Goal: Contribute content: Contribute content

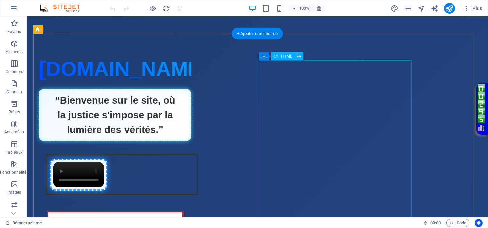
scroll to position [134, 0]
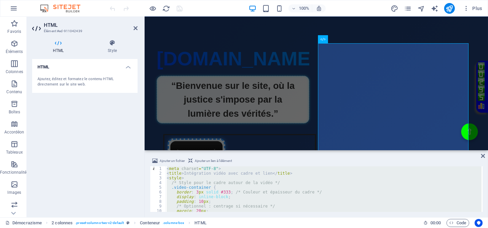
paste textarea
type textarea "</div>"
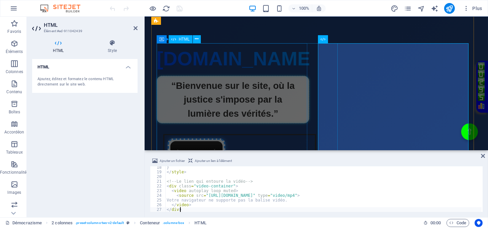
scroll to position [81, 0]
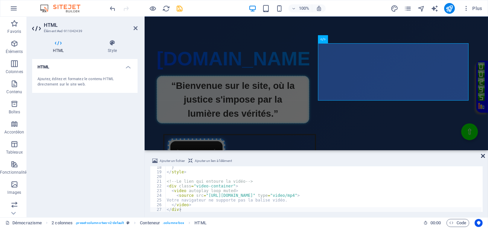
drag, startPoint x: 483, startPoint y: 156, endPoint x: 448, endPoint y: 138, distance: 40.0
click at [483, 156] on icon at bounding box center [483, 155] width 4 height 5
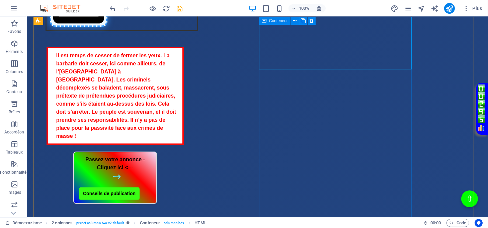
scroll to position [312, 0]
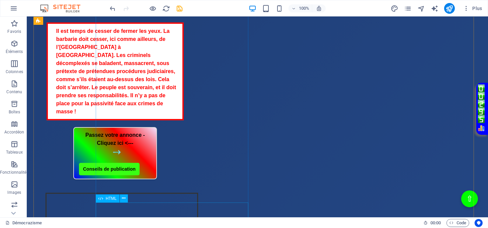
click at [191, 179] on div "Passez votre annonce - Cliquez ici <--- Conseils de publication" at bounding box center [115, 153] width 153 height 52
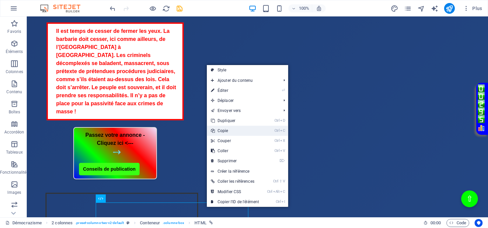
click at [232, 129] on link "Ctrl C Copie" at bounding box center [235, 131] width 56 height 10
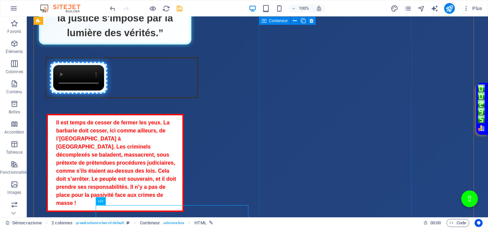
scroll to position [134, 0]
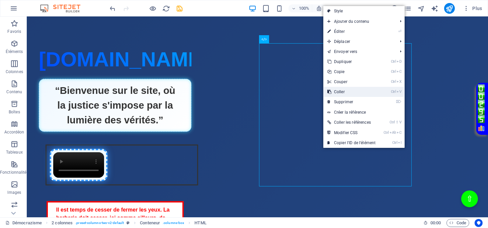
click at [340, 92] on link "Ctrl V Coller" at bounding box center [351, 92] width 56 height 10
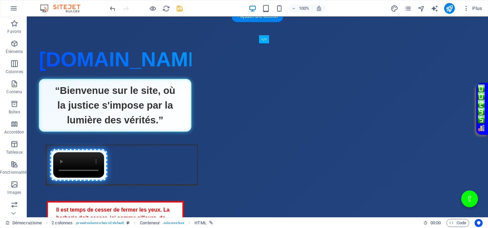
drag, startPoint x: 342, startPoint y: 191, endPoint x: 344, endPoint y: 86, distance: 105.8
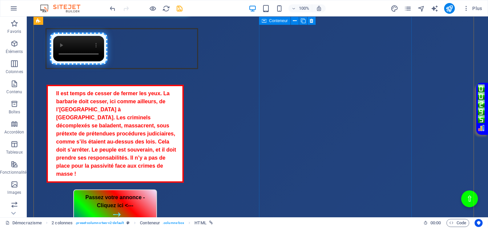
scroll to position [268, 0]
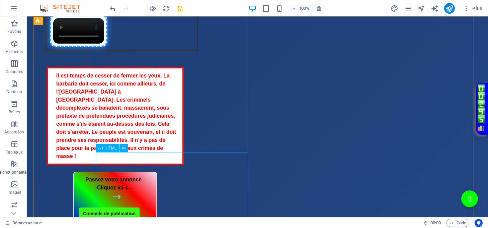
click at [191, 157] on div "Il est temps de cesser de fermer les yeux. La barbarie doit cesser, ici comme a…" at bounding box center [115, 116] width 153 height 98
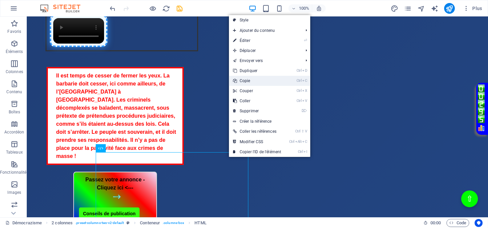
drag, startPoint x: 246, startPoint y: 82, endPoint x: 223, endPoint y: 64, distance: 29.5
click at [246, 82] on link "Ctrl C Copie" at bounding box center [257, 81] width 56 height 10
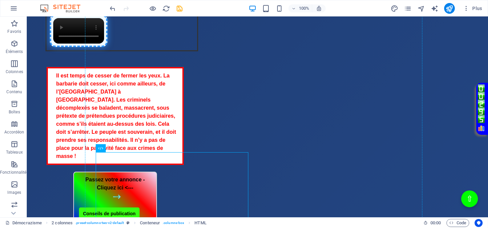
drag, startPoint x: 229, startPoint y: 159, endPoint x: 266, endPoint y: 126, distance: 50.3
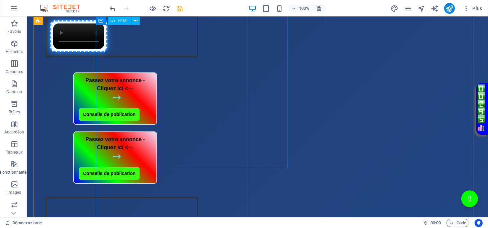
scroll to position [251, 0]
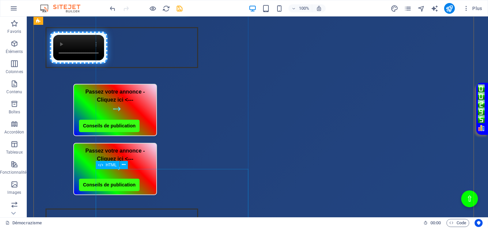
click at [191, 136] on div "Passez votre annonce - Cliquez ici <--- Conseils de publication" at bounding box center [115, 110] width 153 height 52
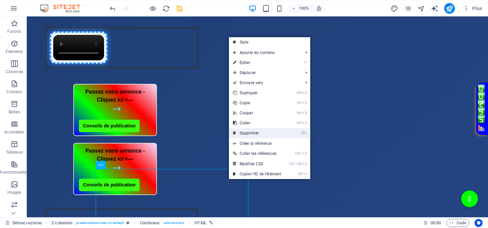
drag, startPoint x: 241, startPoint y: 134, endPoint x: 216, endPoint y: 119, distance: 29.6
click at [241, 134] on link "⌦ Supprimer" at bounding box center [257, 133] width 56 height 10
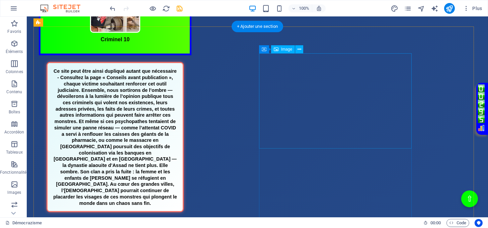
scroll to position [714, 0]
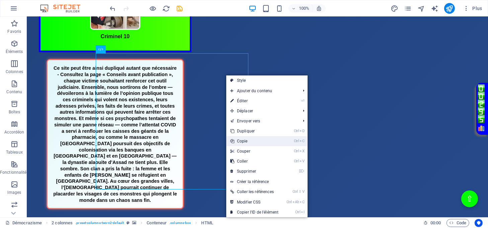
click at [244, 140] on link "Ctrl C Copie" at bounding box center [254, 141] width 56 height 10
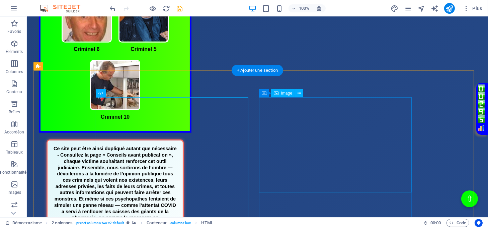
scroll to position [625, 0]
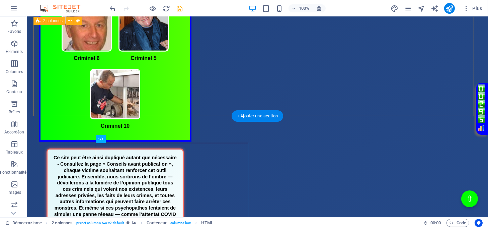
click at [274, 102] on div "Criminel publié Belgique Criminels publiés Belgique Criminel 6 Criminel 5 Crimi…" at bounding box center [257, 130] width 448 height 394
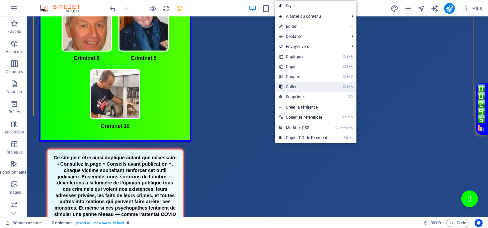
click at [293, 84] on link "Ctrl V Coller" at bounding box center [303, 87] width 56 height 10
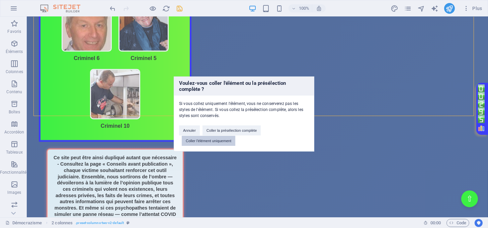
click at [223, 138] on button "Coller l'élément uniquement" at bounding box center [209, 141] width 54 height 10
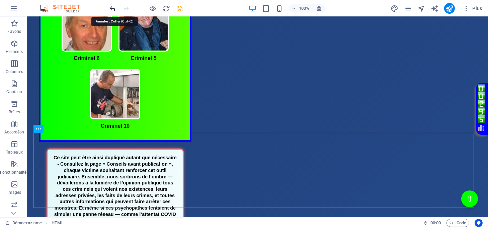
click at [111, 8] on icon "undo" at bounding box center [113, 9] width 8 height 8
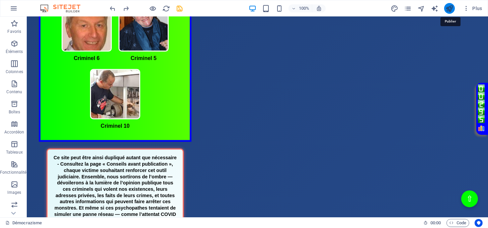
click at [447, 6] on icon "publish" at bounding box center [450, 9] width 8 height 8
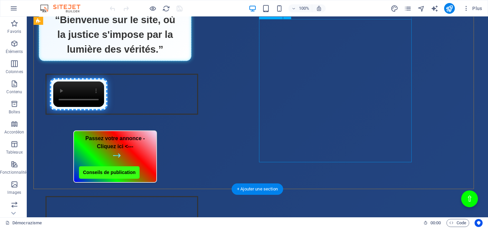
scroll to position [223, 0]
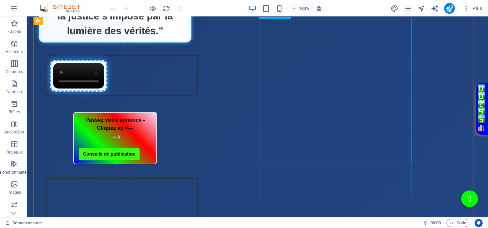
click at [191, 171] on div "Intégration vidéo avec cadre et lien Votre navigateur ne supporte pas la balise…" at bounding box center [115, 200] width 153 height 58
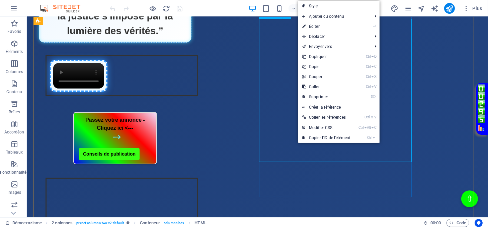
click at [191, 171] on div "Intégration vidéo avec cadre et lien Votre navigateur ne supporte pas la balise…" at bounding box center [115, 200] width 153 height 58
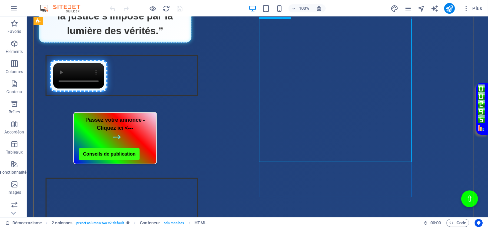
click at [191, 171] on div "Intégration vidéo avec cadre et lien Votre navigateur ne supporte pas la balise…" at bounding box center [115, 200] width 153 height 58
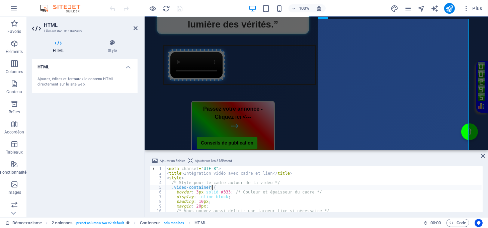
type textarea "</video> </div>"
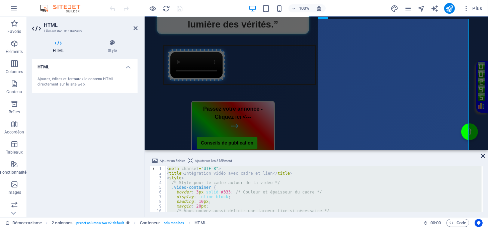
click at [484, 157] on icon at bounding box center [483, 155] width 4 height 5
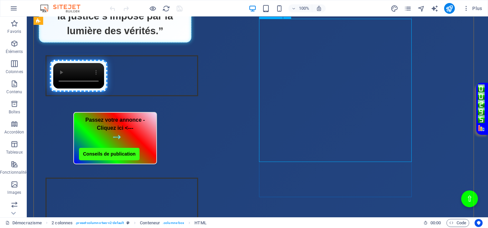
click at [191, 171] on div "Intégration vidéo avec cadre et lien Votre navigateur ne supporte pas la balise…" at bounding box center [115, 200] width 153 height 58
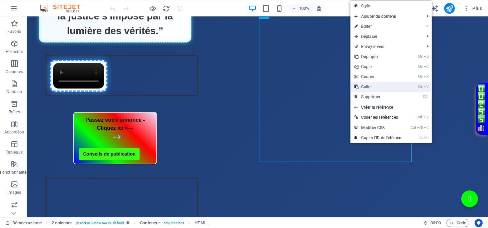
click at [362, 88] on link "Ctrl V Coller" at bounding box center [378, 87] width 56 height 10
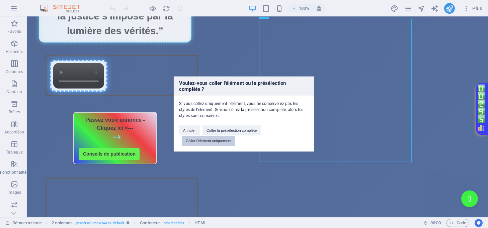
click at [208, 140] on button "Coller l'élément uniquement" at bounding box center [209, 141] width 54 height 10
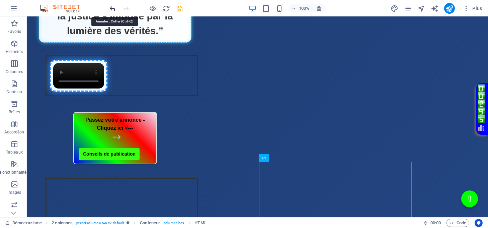
click at [110, 10] on icon "undo" at bounding box center [113, 9] width 8 height 8
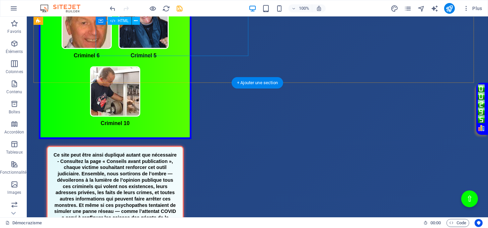
scroll to position [803, 0]
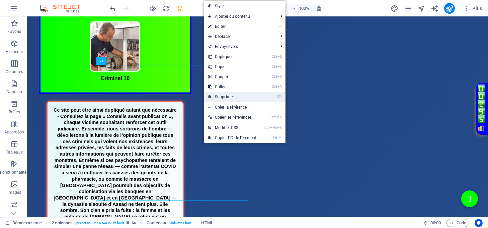
click at [227, 98] on link "⌦ Supprimer" at bounding box center [232, 97] width 56 height 10
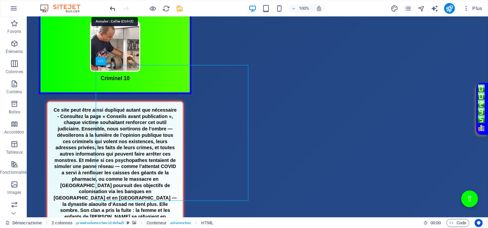
click at [110, 7] on icon "undo" at bounding box center [113, 9] width 8 height 8
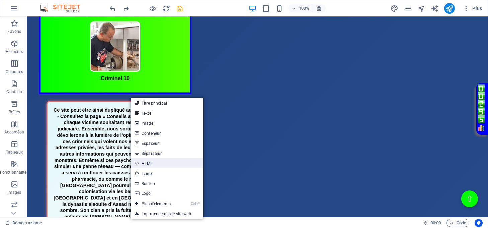
click at [167, 161] on link "HTML" at bounding box center [167, 163] width 72 height 10
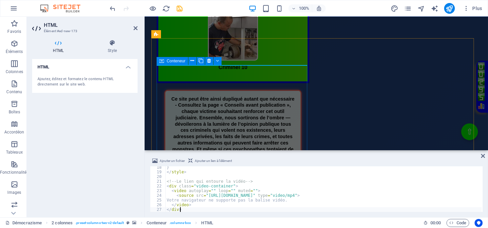
scroll to position [81, 0]
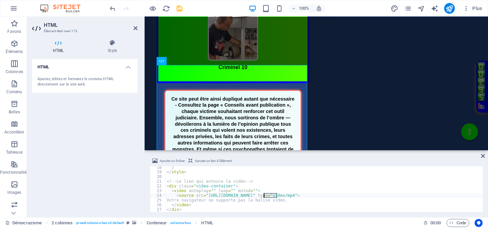
drag, startPoint x: 276, startPoint y: 193, endPoint x: 264, endPoint y: 195, distance: 12.9
click at [264, 195] on div "} </ style > <!-- Le lien qui entoure la vidéo --> < div class = "video-contain…" at bounding box center [323, 192] width 316 height 55
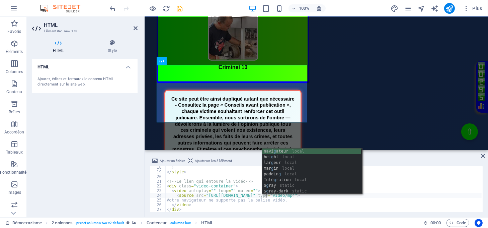
scroll to position [0, 8]
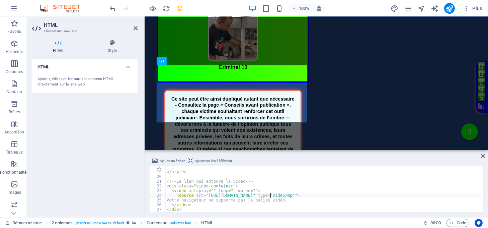
type textarea "<source src="[URL][DOMAIN_NAME]" type="video/mp4">"
click at [481, 155] on icon at bounding box center [483, 155] width 4 height 5
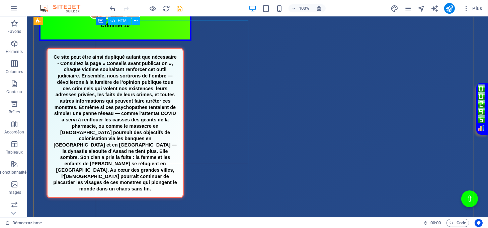
scroll to position [848, 0]
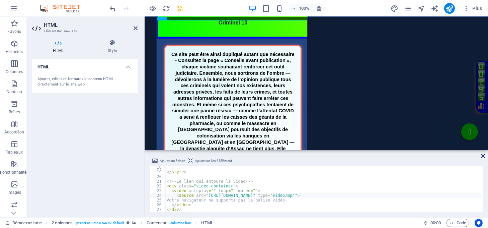
drag, startPoint x: 481, startPoint y: 155, endPoint x: 433, endPoint y: 142, distance: 49.9
click at [481, 155] on icon at bounding box center [483, 155] width 4 height 5
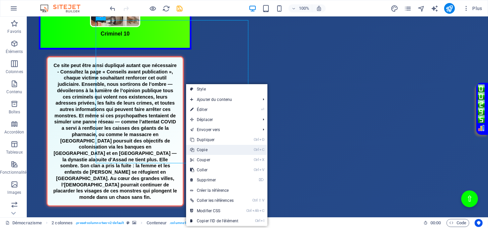
click at [210, 147] on link "Ctrl C Copie" at bounding box center [214, 150] width 56 height 10
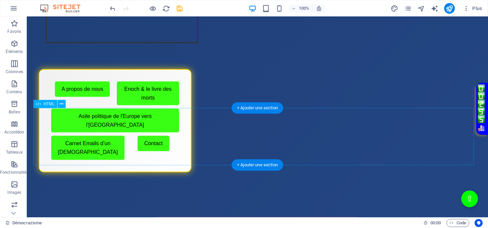
scroll to position [357, 0]
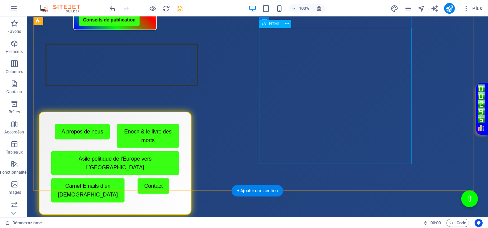
click at [191, 111] on div "Menu de boutons avec cadre scintillant A propos de nous Enoch & le livre des mo…" at bounding box center [115, 162] width 153 height 103
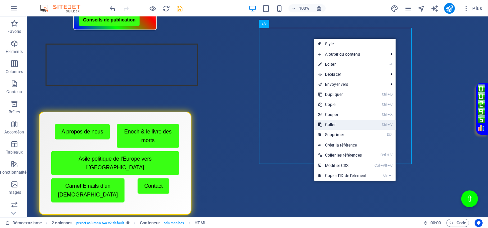
click at [336, 123] on link "Ctrl V Coller" at bounding box center [342, 124] width 56 height 10
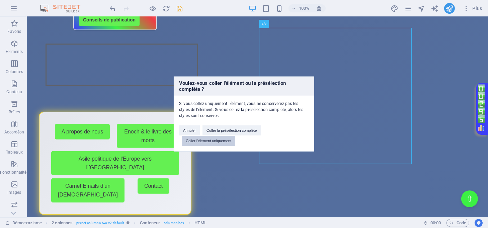
drag, startPoint x: 220, startPoint y: 140, endPoint x: 200, endPoint y: 122, distance: 26.5
click at [220, 140] on button "Coller l'élément uniquement" at bounding box center [209, 141] width 54 height 10
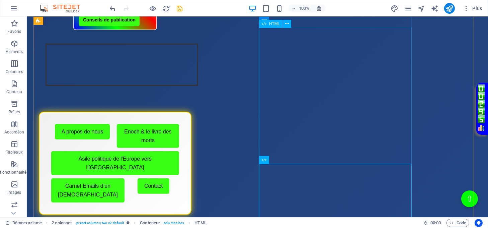
click at [191, 111] on div "Menu de boutons avec cadre scintillant A propos de nous Enoch & le livre des mo…" at bounding box center [115, 162] width 153 height 103
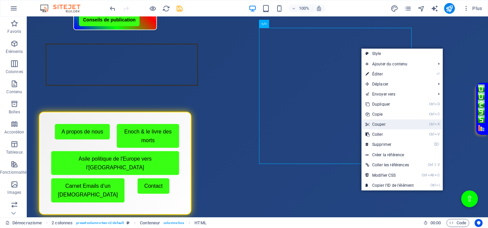
drag, startPoint x: 386, startPoint y: 122, endPoint x: 359, endPoint y: 106, distance: 31.5
click at [386, 123] on link "Ctrl X Couper" at bounding box center [390, 124] width 56 height 10
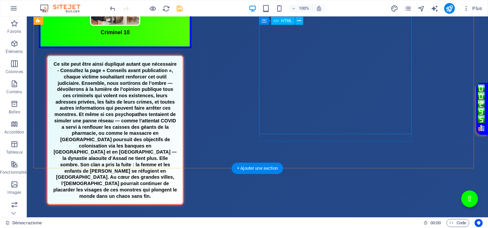
scroll to position [803, 0]
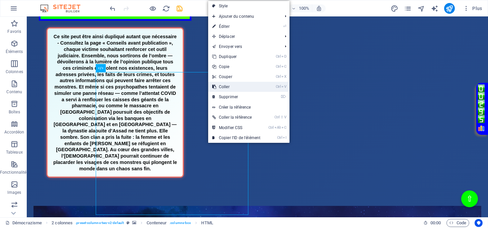
click at [226, 84] on link "Ctrl V Coller" at bounding box center [236, 87] width 56 height 10
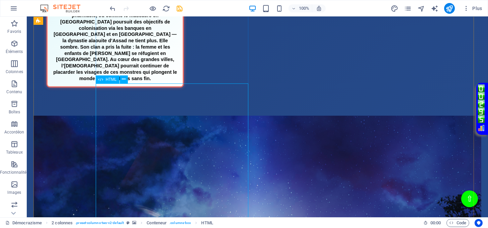
scroll to position [937, 0]
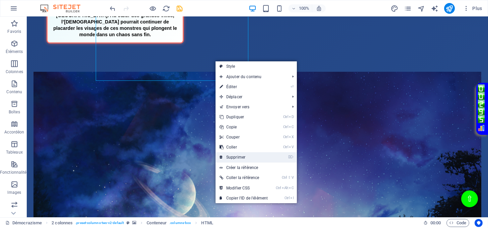
click at [239, 157] on link "⌦ Supprimer" at bounding box center [244, 157] width 56 height 10
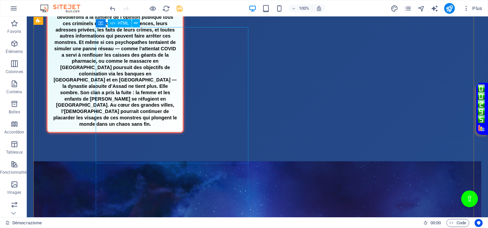
scroll to position [625, 0]
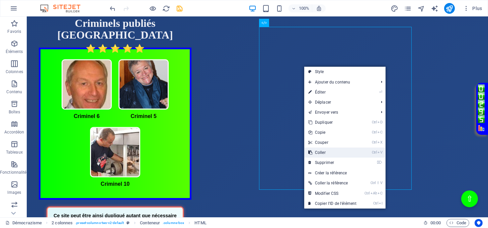
click at [324, 150] on link "Ctrl V Coller" at bounding box center [332, 152] width 56 height 10
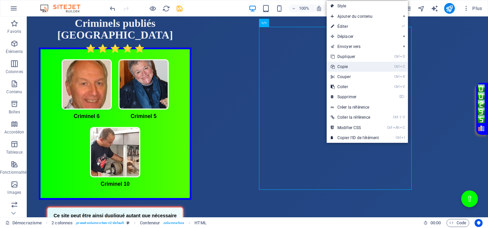
drag, startPoint x: 339, startPoint y: 68, endPoint x: 292, endPoint y: 64, distance: 47.7
click at [339, 68] on link "Ctrl C Copie" at bounding box center [355, 67] width 56 height 10
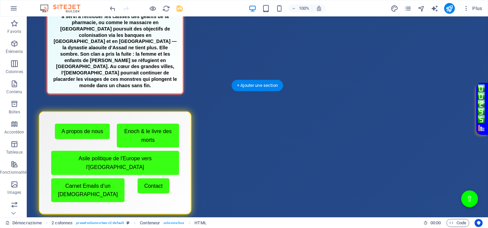
scroll to position [892, 0]
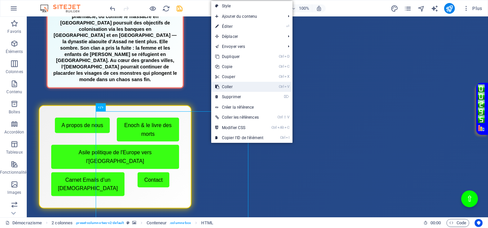
click at [228, 85] on link "Ctrl V Coller" at bounding box center [239, 87] width 56 height 10
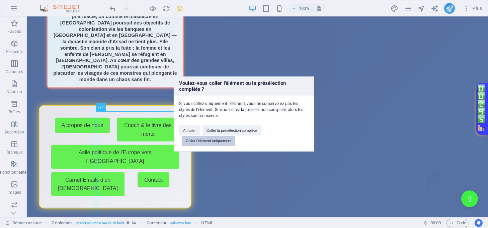
click at [227, 139] on button "Coller l'élément uniquement" at bounding box center [209, 141] width 54 height 10
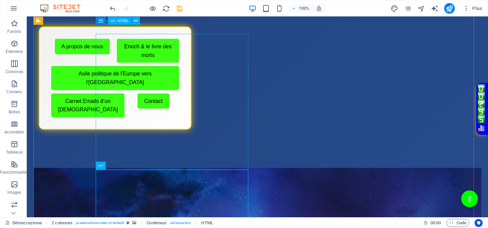
scroll to position [970, 0]
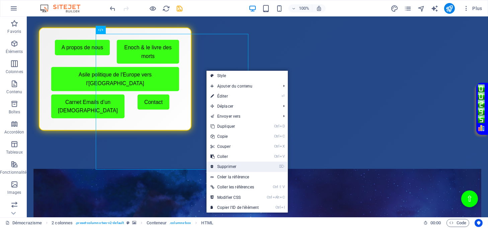
click at [217, 164] on link "⌦ Supprimer" at bounding box center [235, 166] width 56 height 10
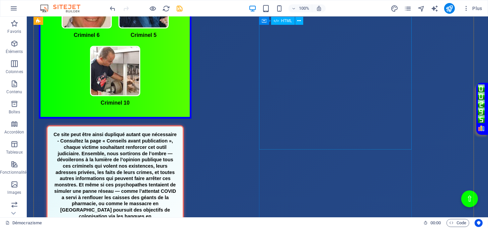
scroll to position [613, 0]
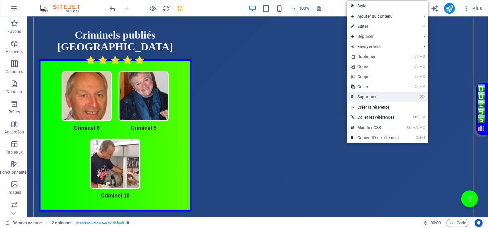
click at [361, 95] on link "⌦ Supprimer" at bounding box center [375, 97] width 56 height 10
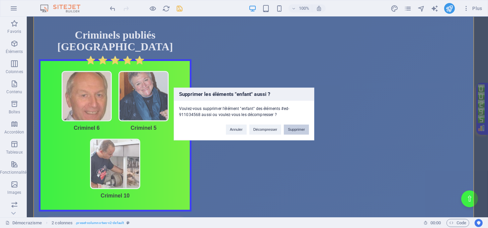
click at [296, 128] on button "Supprimer" at bounding box center [296, 130] width 25 height 10
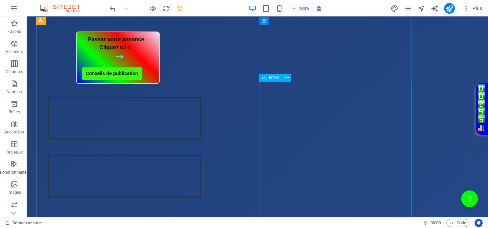
scroll to position [167, 0]
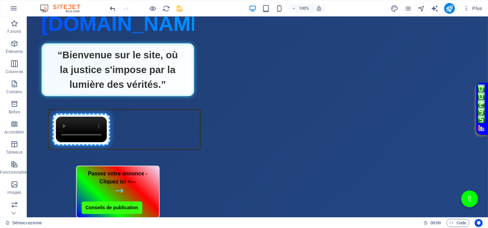
click at [113, 9] on icon "undo" at bounding box center [113, 9] width 8 height 8
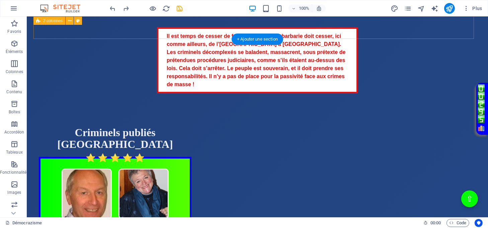
scroll to position [684, 0]
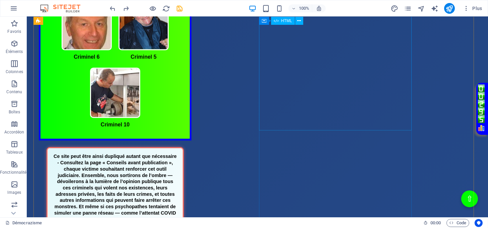
click at [191, 147] on div "Bannière Justice" at bounding box center [115, 222] width 153 height 150
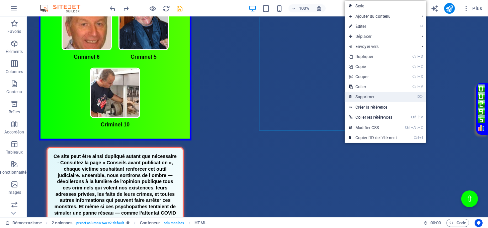
click at [367, 94] on link "⌦ Supprimer" at bounding box center [373, 97] width 56 height 10
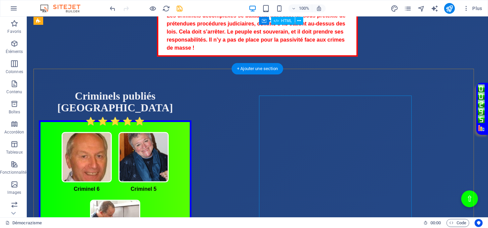
scroll to position [550, 0]
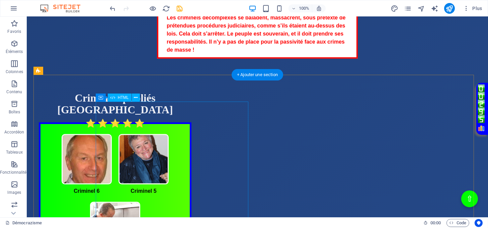
click at [191, 133] on div "Criminel publié [GEOGRAPHIC_DATA] Criminels publiés [GEOGRAPHIC_DATA] Criminel …" at bounding box center [115, 183] width 153 height 182
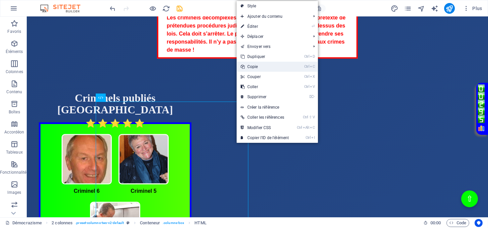
click at [259, 66] on link "Ctrl C Copie" at bounding box center [265, 67] width 56 height 10
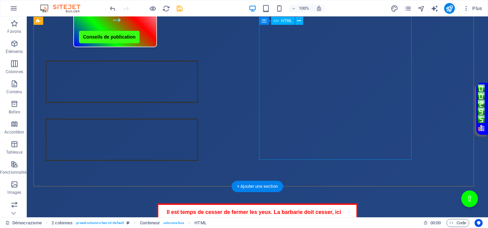
scroll to position [327, 0]
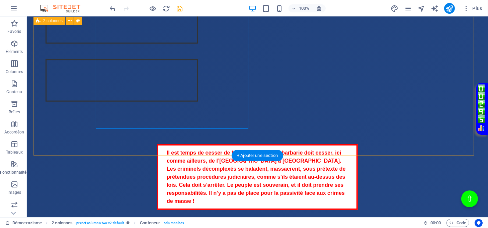
scroll to position [461, 0]
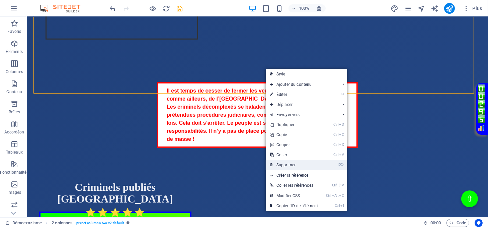
click at [286, 163] on link "⌦ Supprimer" at bounding box center [294, 165] width 56 height 10
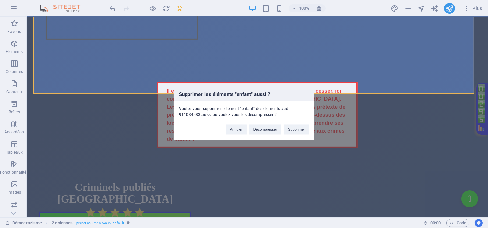
click at [329, 76] on div "Supprimer les éléments "enfant" aussi ? Voulez-vous supprimer l'élément "enfant…" at bounding box center [244, 114] width 488 height 228
click at [231, 128] on button "Annuler" at bounding box center [236, 130] width 21 height 10
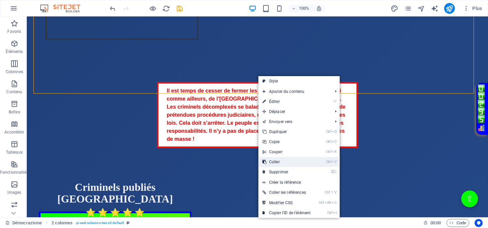
click at [278, 160] on link "Ctrl V Coller" at bounding box center [286, 162] width 56 height 10
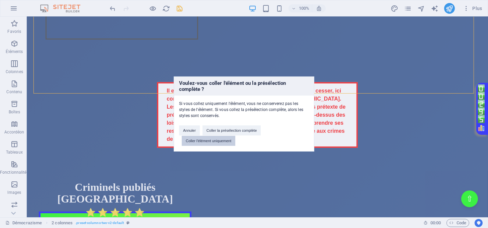
click at [215, 142] on button "Coller l'élément uniquement" at bounding box center [209, 141] width 54 height 10
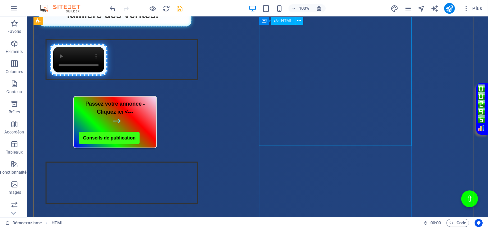
scroll to position [238, 0]
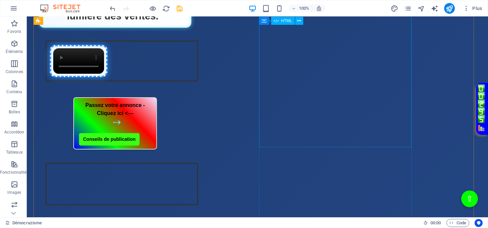
click at [191, 156] on div "Intégration vidéo avec cadre et lien Votre navigateur ne supporte pas la balise…" at bounding box center [115, 185] width 153 height 58
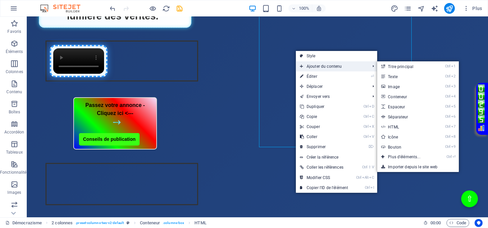
click at [320, 65] on span "Ajouter du contenu" at bounding box center [331, 66] width 71 height 10
click at [406, 153] on link "Ctrl ⏎ Plus d'éléments..." at bounding box center [405, 157] width 57 height 10
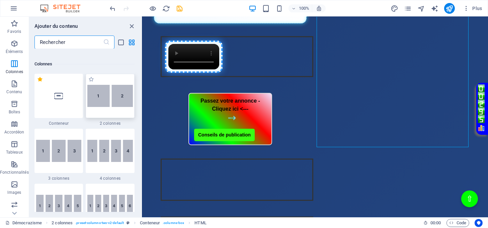
scroll to position [339, 0]
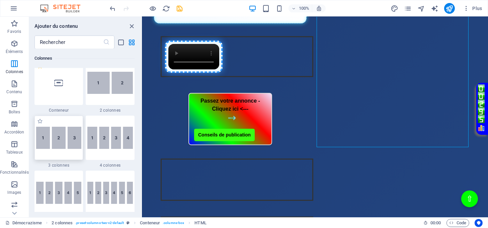
click at [67, 136] on img at bounding box center [59, 138] width 46 height 22
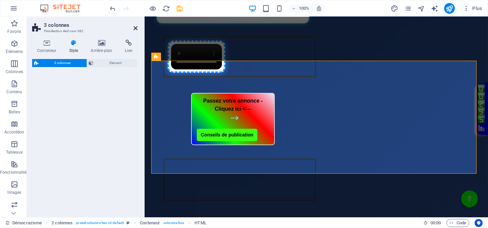
click at [135, 28] on icon at bounding box center [136, 27] width 4 height 5
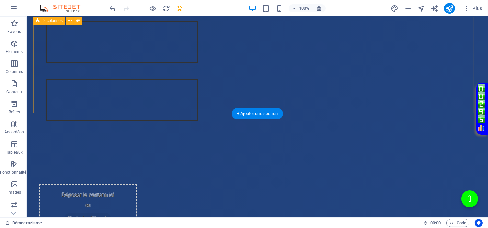
scroll to position [360, 0]
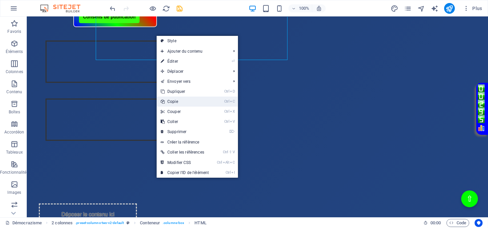
click at [179, 102] on link "Ctrl C Copie" at bounding box center [185, 101] width 56 height 10
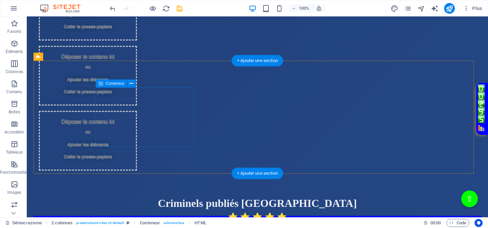
scroll to position [583, 0]
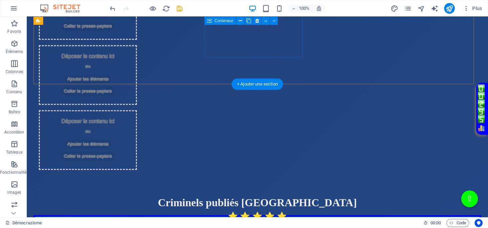
click at [115, 86] on span "Coller le presse-papiers" at bounding box center [88, 90] width 54 height 9
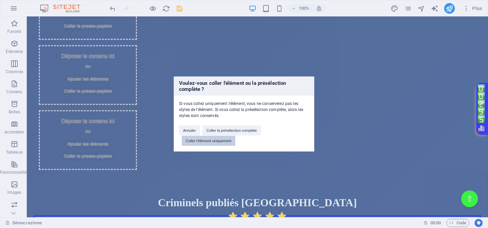
click at [217, 139] on button "Coller l'élément uniquement" at bounding box center [209, 141] width 54 height 10
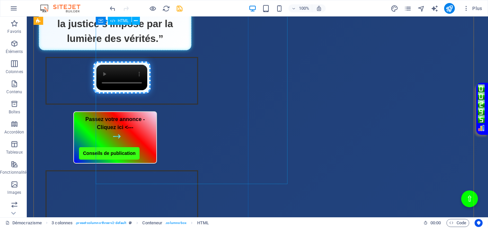
scroll to position [100, 0]
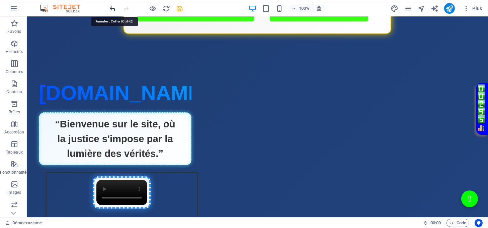
click at [111, 7] on icon "undo" at bounding box center [113, 9] width 8 height 8
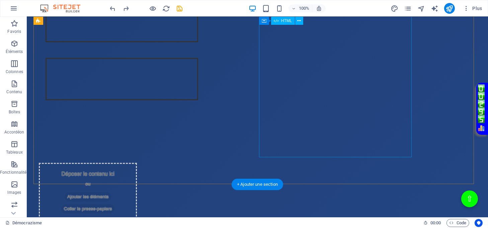
scroll to position [326, 0]
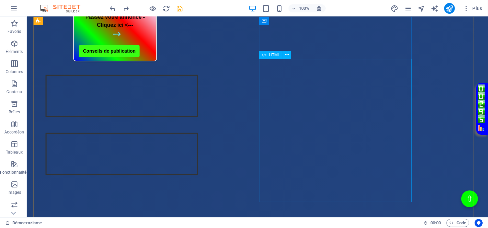
click at [191, 126] on div "Intégration vidéo avec cadre et lien Votre navigateur ne supporte pas la balise…" at bounding box center [115, 155] width 153 height 58
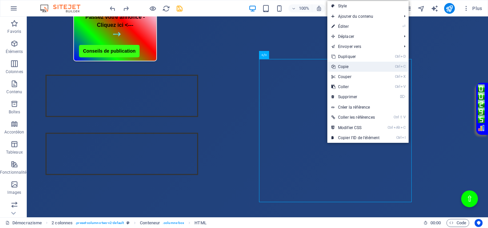
click at [348, 65] on link "Ctrl C Copie" at bounding box center [355, 67] width 56 height 10
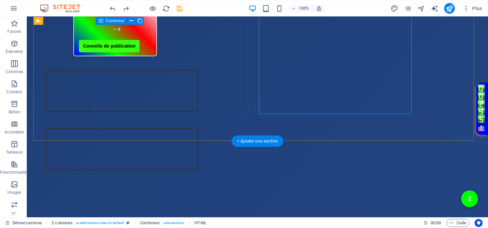
scroll to position [460, 0]
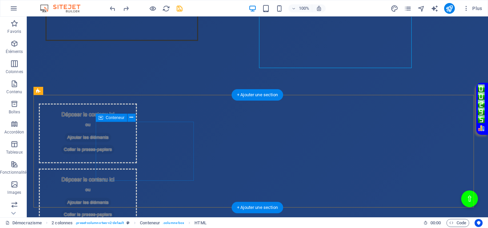
click at [115, 154] on span "Coller le presse-papiers" at bounding box center [88, 149] width 54 height 9
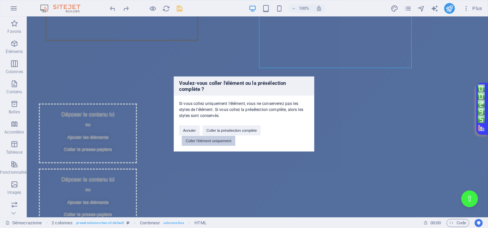
click at [196, 141] on button "Coller l'élément uniquement" at bounding box center [209, 141] width 54 height 10
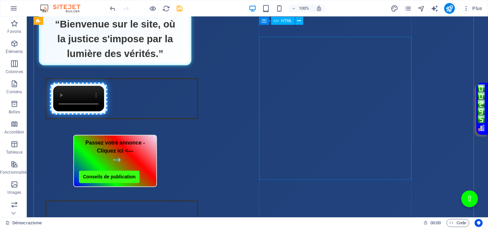
scroll to position [192, 0]
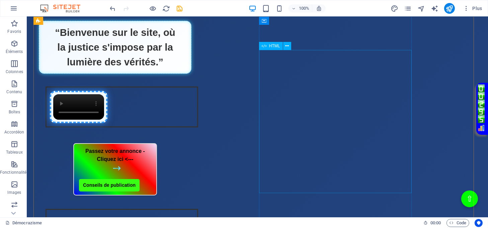
click at [191, 202] on div "Intégration vidéo avec cadre et lien Votre navigateur ne supporte pas la balise…" at bounding box center [115, 231] width 153 height 58
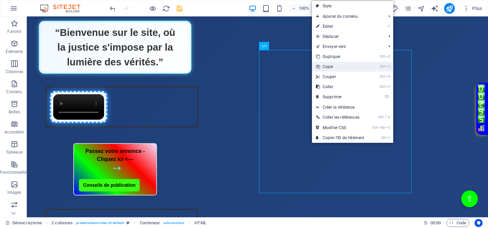
drag, startPoint x: 330, startPoint y: 68, endPoint x: 301, endPoint y: 57, distance: 31.6
click at [330, 68] on link "Ctrl C Copie" at bounding box center [340, 67] width 56 height 10
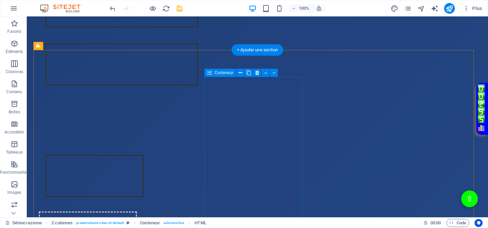
scroll to position [504, 0]
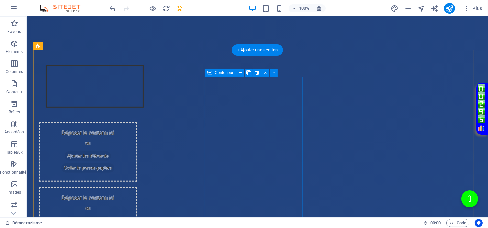
click at [115, 163] on span "Coller le presse-papiers" at bounding box center [88, 167] width 54 height 9
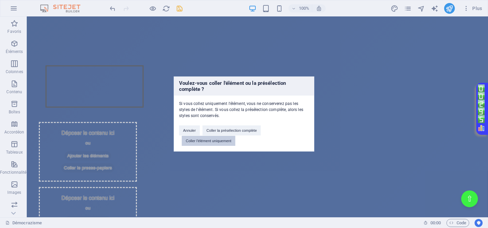
click at [227, 141] on button "Coller l'élément uniquement" at bounding box center [209, 141] width 54 height 10
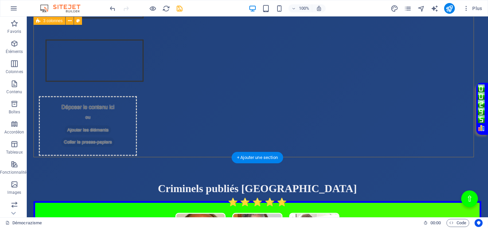
scroll to position [638, 0]
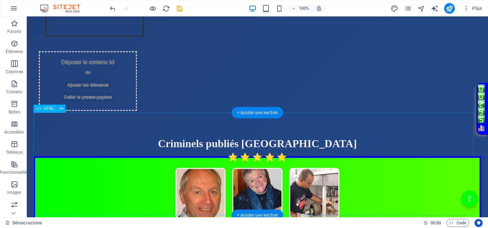
click at [347, 138] on div "Criminel publié [GEOGRAPHIC_DATA] Criminels publiés [GEOGRAPHIC_DATA] Criminel …" at bounding box center [257, 189] width 448 height 103
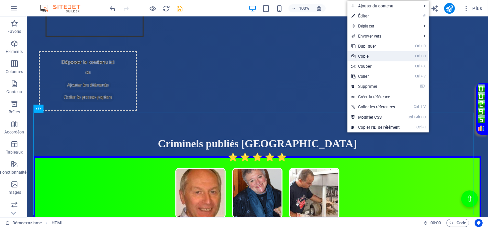
drag, startPoint x: 360, startPoint y: 58, endPoint x: 334, endPoint y: 41, distance: 31.8
click at [360, 58] on link "Ctrl C Copie" at bounding box center [375, 56] width 56 height 10
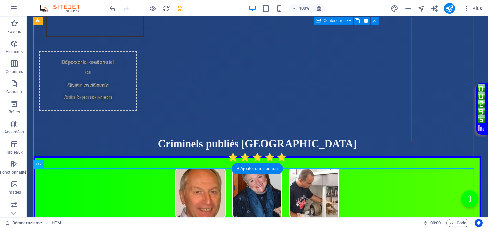
scroll to position [504, 0]
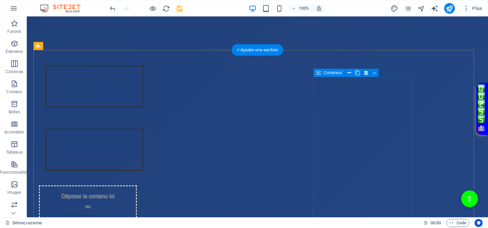
click at [115, 226] on span "Coller le presse-papiers" at bounding box center [88, 230] width 54 height 9
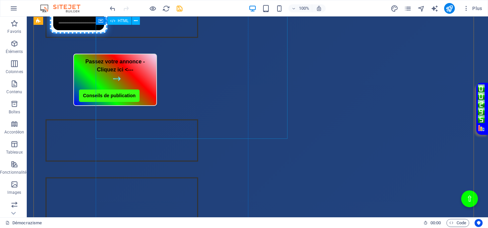
scroll to position [371, 0]
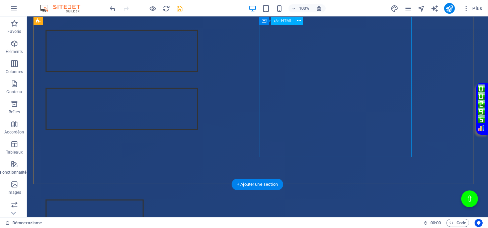
click at [191, 83] on div "Intégration vidéo avec cadre et lien Votre navigateur ne supporte pas la balise…" at bounding box center [115, 110] width 153 height 58
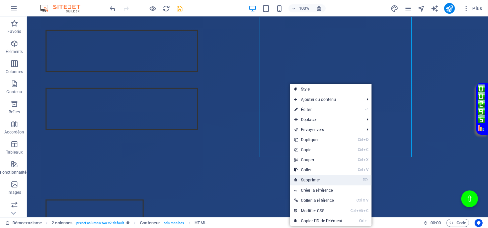
click at [309, 178] on link "⌦ Supprimer" at bounding box center [318, 180] width 56 height 10
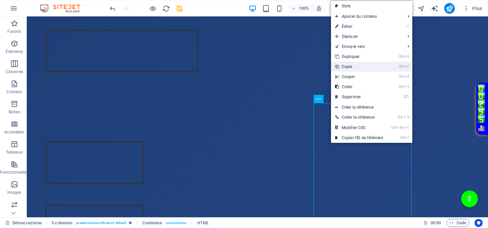
click at [346, 68] on link "Ctrl C Copie" at bounding box center [359, 67] width 56 height 10
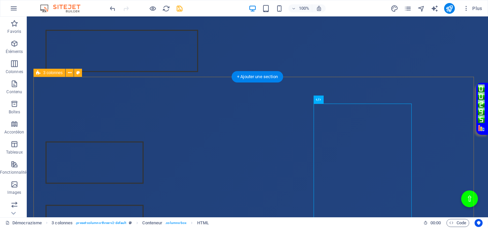
scroll to position [281, 0]
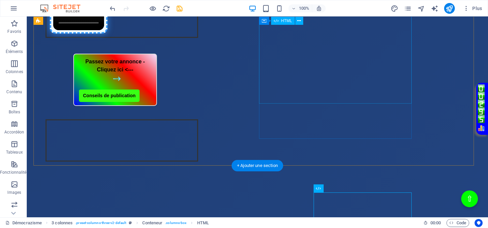
click at [191, 112] on div "Intégration vidéo avec cadre et lien Votre navigateur ne supporte pas la balise…" at bounding box center [115, 141] width 153 height 58
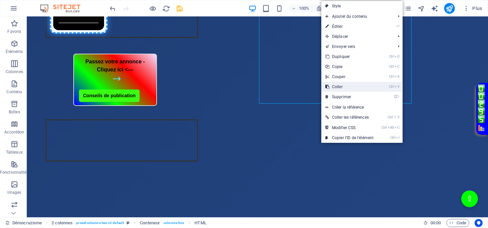
click at [334, 88] on link "Ctrl V Coller" at bounding box center [349, 87] width 56 height 10
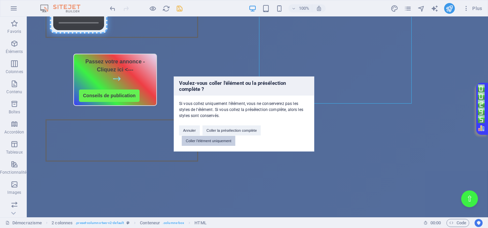
click at [227, 139] on button "Coller l'élément uniquement" at bounding box center [209, 141] width 54 height 10
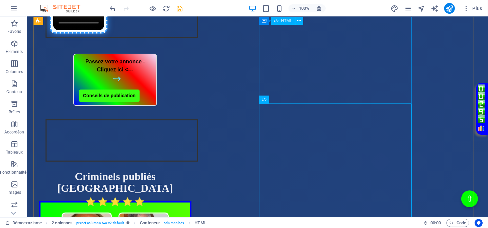
click at [191, 112] on div "Intégration vidéo avec cadre et lien Votre navigateur ne supporte pas la balise…" at bounding box center [115, 141] width 153 height 58
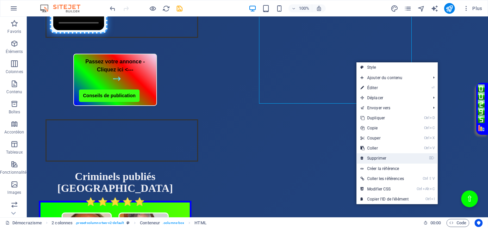
click at [377, 155] on link "⌦ Supprimer" at bounding box center [384, 158] width 56 height 10
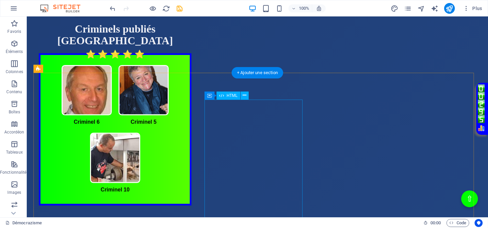
scroll to position [460, 0]
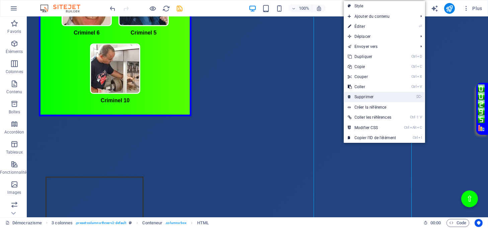
click at [359, 97] on link "⌦ Supprimer" at bounding box center [372, 97] width 56 height 10
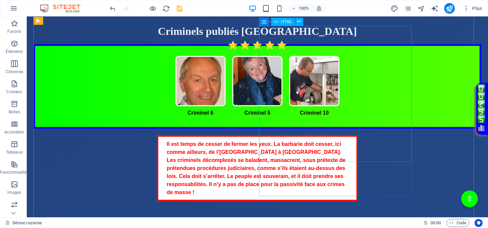
scroll to position [593, 0]
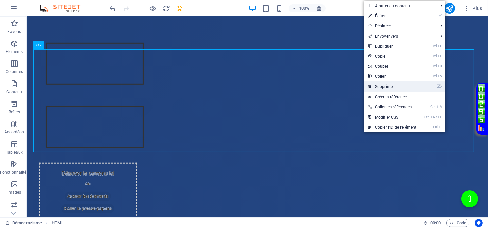
click at [377, 83] on link "⌦ Supprimer" at bounding box center [392, 86] width 56 height 10
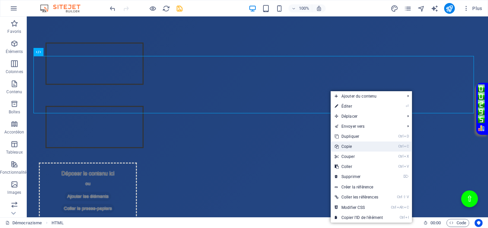
click at [351, 146] on link "Ctrl C Copie" at bounding box center [359, 146] width 56 height 10
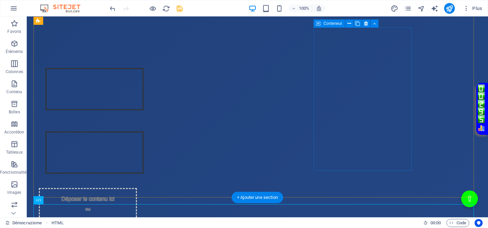
scroll to position [371, 0]
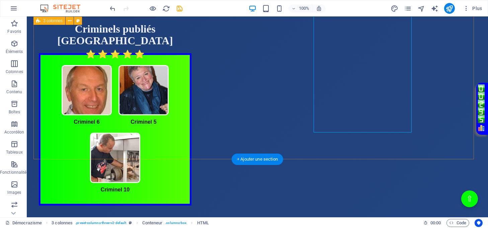
scroll to position [504, 0]
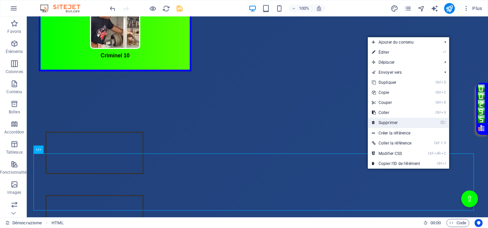
click at [378, 121] on link "⌦ Supprimer" at bounding box center [396, 122] width 56 height 10
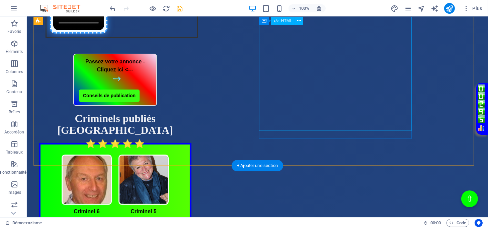
scroll to position [147, 0]
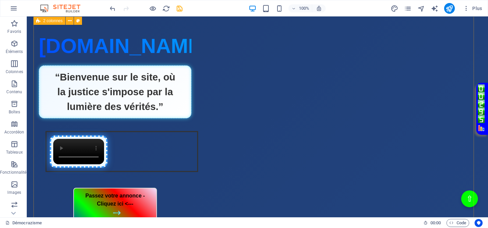
click at [439, 93] on div "Page Éclatante - Démocrazisme [DOMAIN_NAME] “Bienvenue sur le site, où la justi…" at bounding box center [257, 230] width 448 height 452
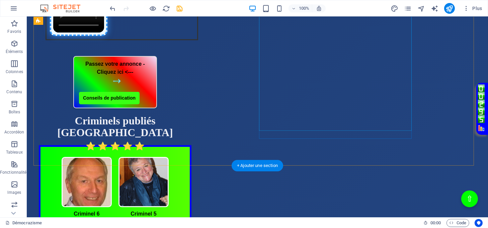
scroll to position [281, 0]
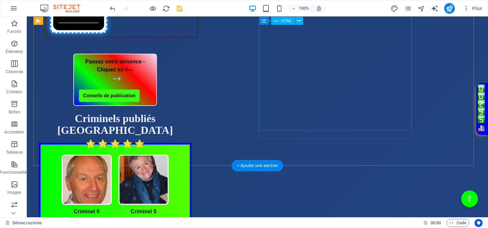
click at [191, 112] on div "Criminel publié [GEOGRAPHIC_DATA] Criminels publiés [GEOGRAPHIC_DATA] Criminel …" at bounding box center [115, 203] width 153 height 182
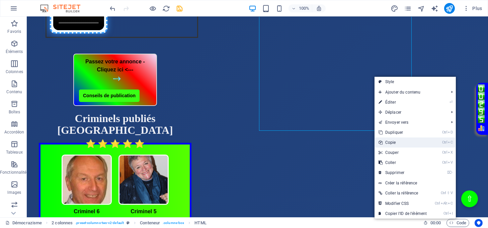
click at [393, 141] on link "Ctrl C Copie" at bounding box center [403, 142] width 56 height 10
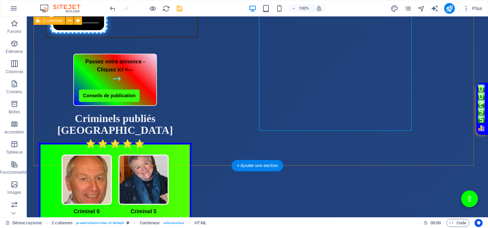
click at [218, 157] on div "Page Éclatante - Démocrazisme [DOMAIN_NAME] “Bienvenue sur le site, où la justi…" at bounding box center [257, 96] width 448 height 452
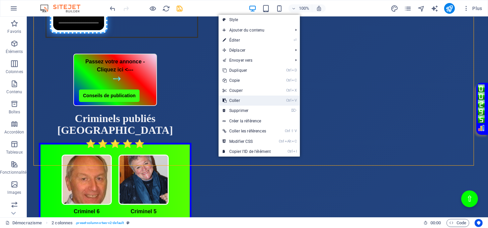
click at [238, 100] on link "Ctrl V Coller" at bounding box center [247, 100] width 56 height 10
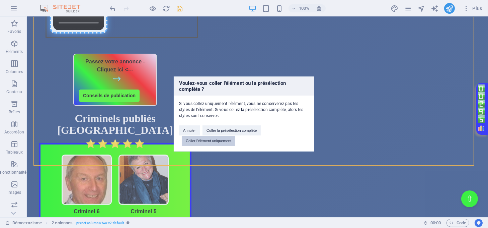
drag, startPoint x: 207, startPoint y: 143, endPoint x: 184, endPoint y: 126, distance: 28.5
click at [207, 143] on button "Coller l'élément uniquement" at bounding box center [209, 141] width 54 height 10
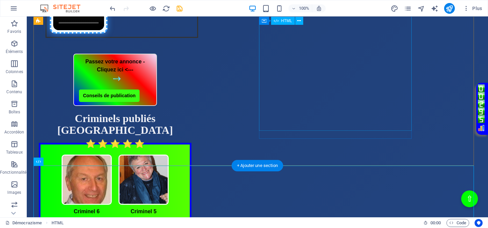
click at [191, 112] on div "Criminel publié [GEOGRAPHIC_DATA] Criminels publiés [GEOGRAPHIC_DATA] Criminel …" at bounding box center [115, 203] width 153 height 182
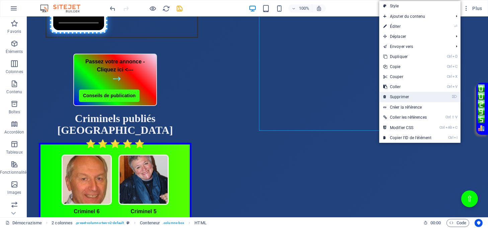
click at [395, 94] on link "⌦ Supprimer" at bounding box center [407, 97] width 56 height 10
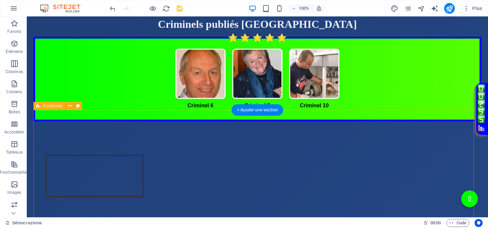
scroll to position [460, 0]
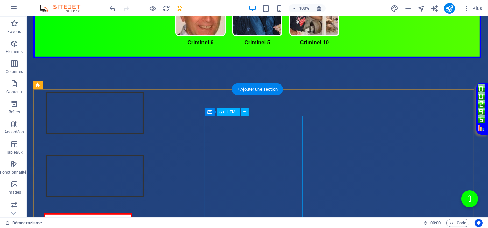
click at [137, 168] on div "Intégration vidéo avec cadre et lien Votre navigateur ne supporte pas la balise…" at bounding box center [88, 177] width 98 height 58
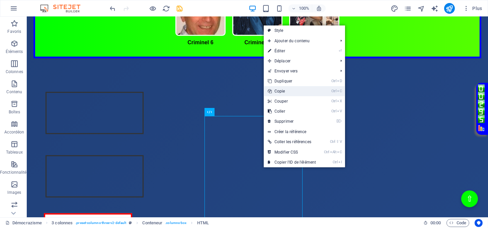
click at [280, 93] on link "Ctrl C Copie" at bounding box center [292, 91] width 56 height 10
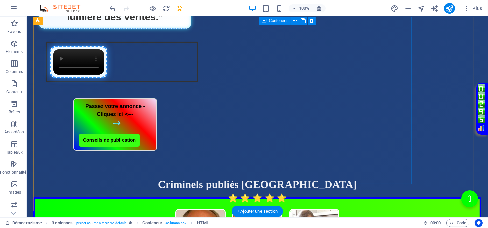
scroll to position [58, 0]
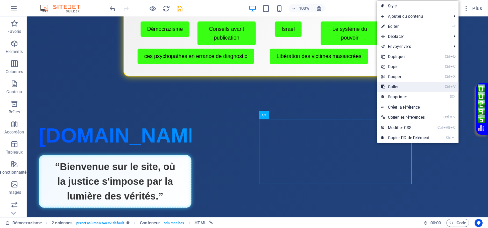
click at [386, 89] on link "Ctrl V Coller" at bounding box center [405, 87] width 56 height 10
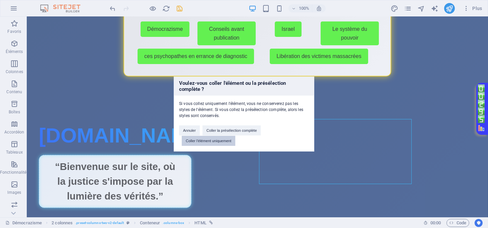
drag, startPoint x: 225, startPoint y: 139, endPoint x: 198, endPoint y: 122, distance: 31.8
click at [225, 139] on button "Coller l'élément uniquement" at bounding box center [209, 141] width 54 height 10
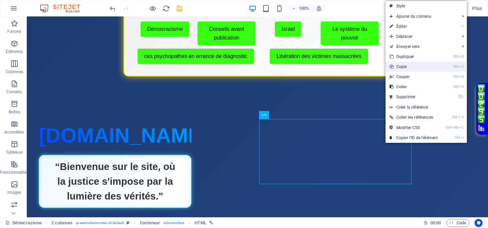
click at [401, 69] on link "Ctrl C Copie" at bounding box center [414, 67] width 56 height 10
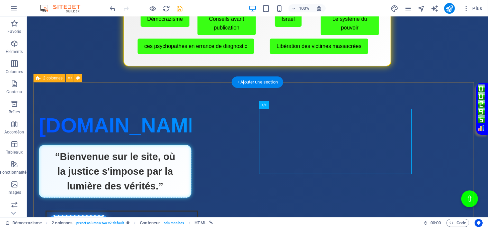
scroll to position [237, 0]
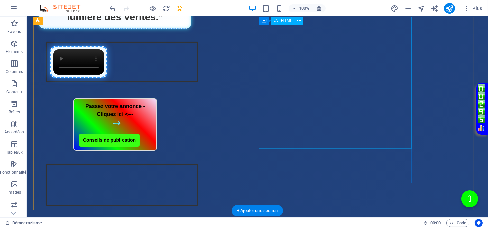
click at [191, 157] on div "Intégration vidéo avec cadre et lien Votre navigateur ne supporte pas la balise…" at bounding box center [115, 186] width 153 height 58
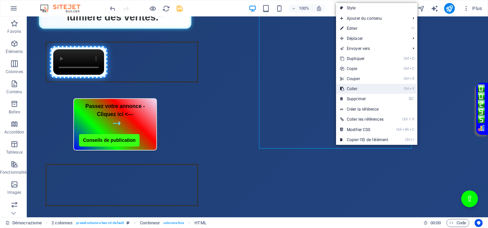
click at [349, 89] on link "Ctrl V Coller" at bounding box center [364, 89] width 56 height 10
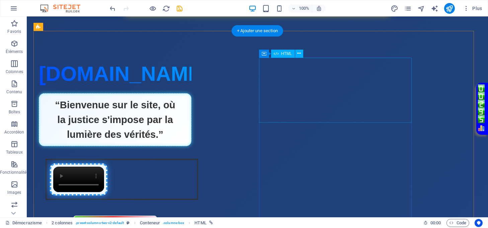
scroll to position [58, 0]
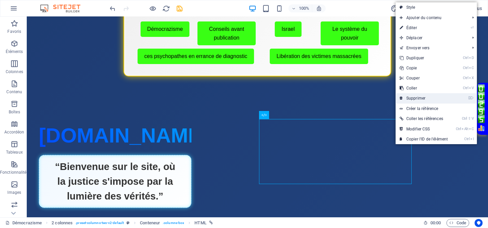
click at [406, 99] on link "⌦ Supprimer" at bounding box center [424, 98] width 56 height 10
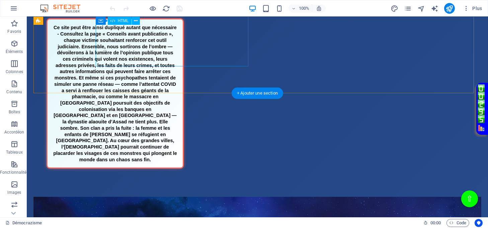
scroll to position [758, 0]
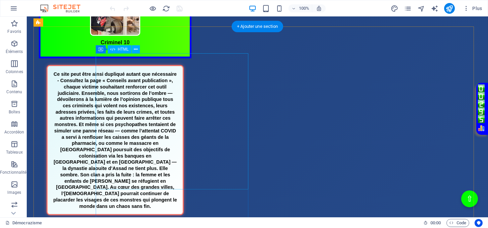
scroll to position [714, 0]
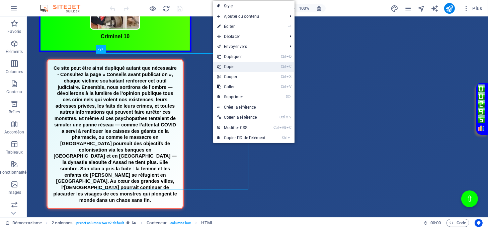
drag, startPoint x: 236, startPoint y: 66, endPoint x: 215, endPoint y: 52, distance: 25.1
click at [236, 66] on link "Ctrl C Copie" at bounding box center [241, 67] width 56 height 10
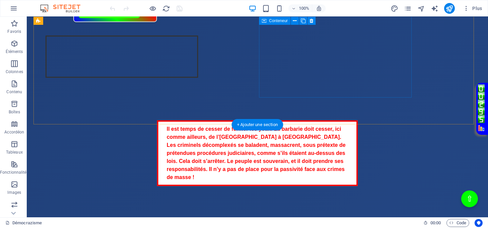
scroll to position [312, 0]
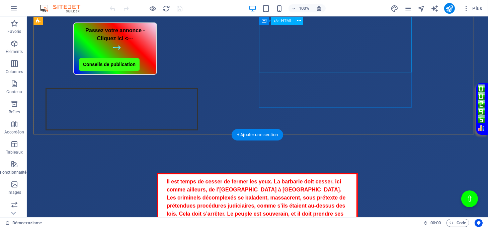
click at [191, 81] on div "Intégration vidéo avec cadre et lien Votre navigateur ne supporte pas la balise…" at bounding box center [115, 110] width 153 height 58
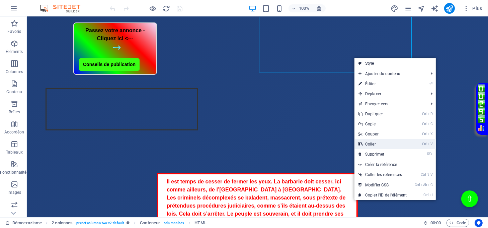
click at [373, 142] on link "Ctrl V Coller" at bounding box center [382, 144] width 56 height 10
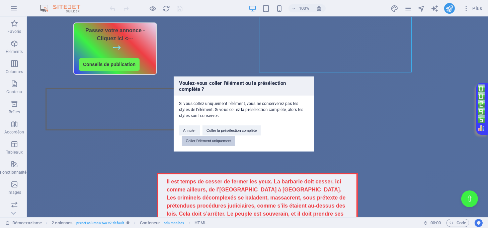
click at [229, 139] on button "Coller l'élément uniquement" at bounding box center [209, 141] width 54 height 10
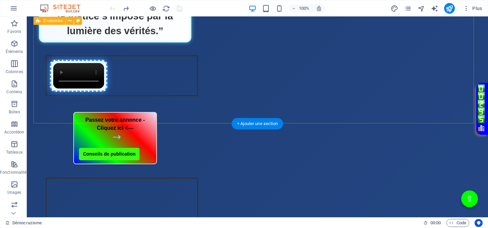
scroll to position [357, 0]
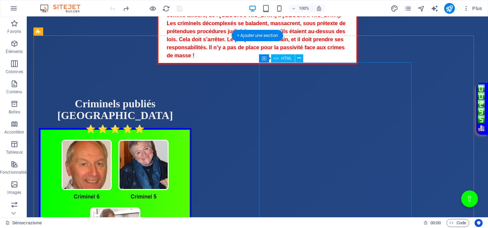
scroll to position [491, 0]
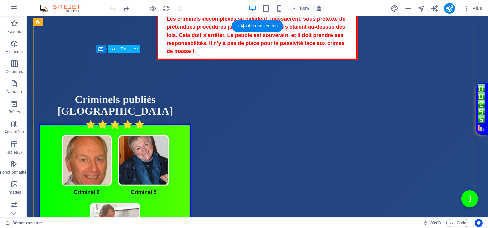
click at [191, 134] on div "Criminel publié [GEOGRAPHIC_DATA] Criminels publiés [GEOGRAPHIC_DATA] Criminel …" at bounding box center [115, 184] width 153 height 182
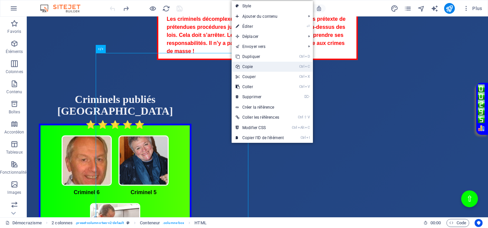
click at [256, 64] on link "Ctrl C Copie" at bounding box center [260, 67] width 56 height 10
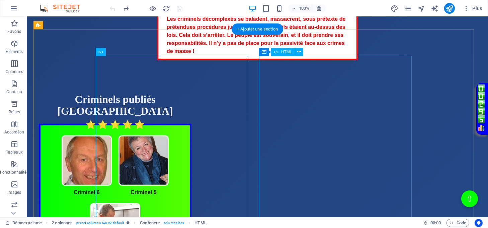
scroll to position [268, 0]
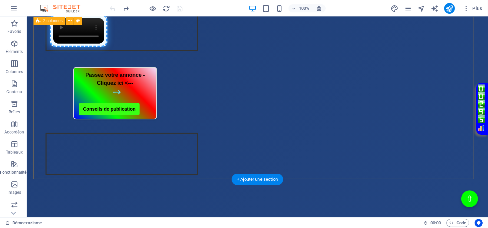
click at [286, 164] on div "Page Éclatante - Démocrazisme démocrazisme.com “Bienvenue sur le site, où la ju…" at bounding box center [257, 46] width 448 height 327
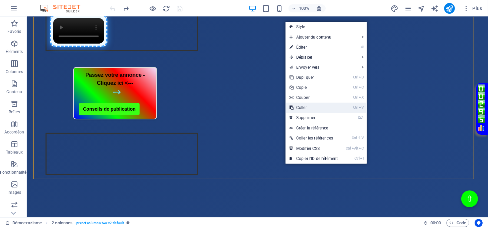
click at [303, 108] on link "Ctrl V Coller" at bounding box center [314, 107] width 56 height 10
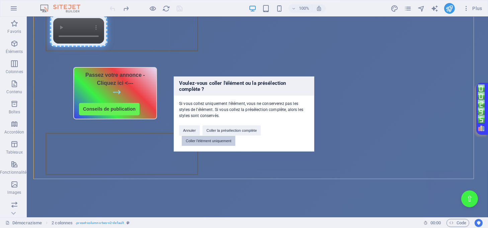
click at [228, 141] on button "Coller l'élément uniquement" at bounding box center [209, 141] width 54 height 10
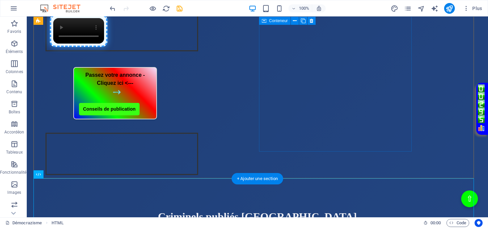
scroll to position [402, 0]
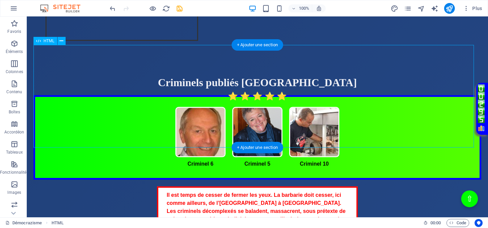
click at [330, 100] on div "Criminel publié [GEOGRAPHIC_DATA] Criminels publiés [GEOGRAPHIC_DATA] Criminel …" at bounding box center [257, 128] width 448 height 103
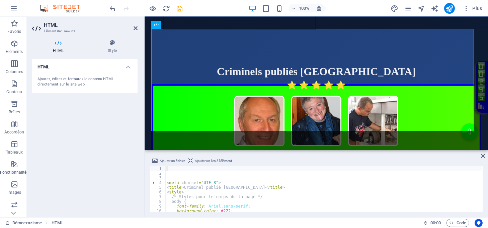
type textarea "<style>"
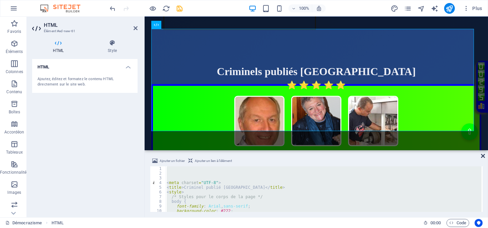
click at [484, 155] on icon at bounding box center [483, 155] width 4 height 5
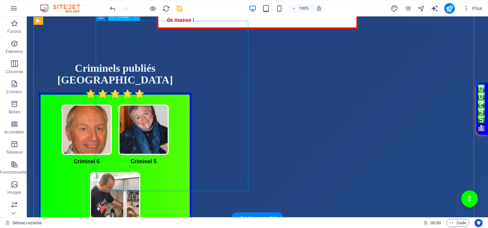
scroll to position [803, 0]
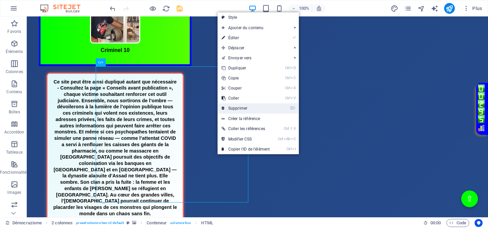
click at [234, 105] on link "⌦ Supprimer" at bounding box center [246, 108] width 56 height 10
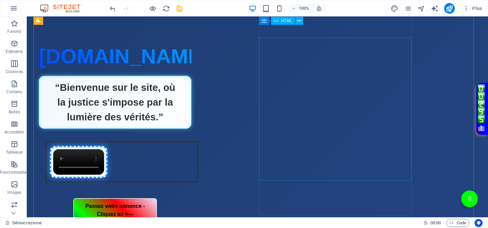
scroll to position [134, 0]
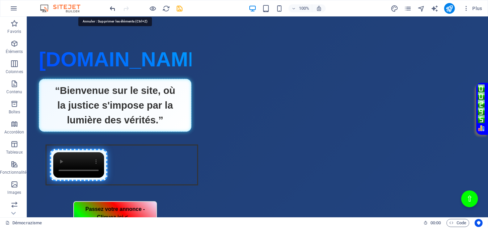
click at [113, 10] on icon "undo" at bounding box center [113, 9] width 8 height 8
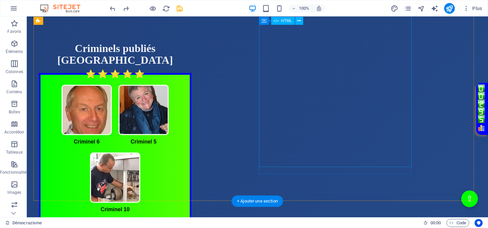
scroll to position [642, 0]
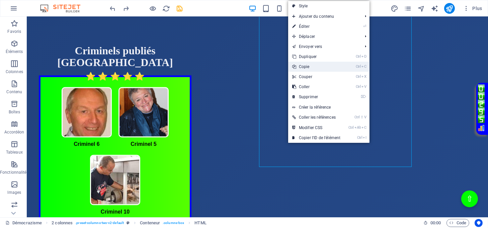
click at [301, 65] on link "Ctrl C Copie" at bounding box center [316, 67] width 56 height 10
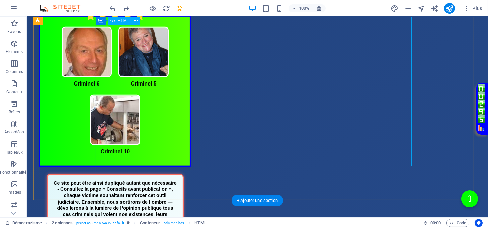
scroll to position [821, 0]
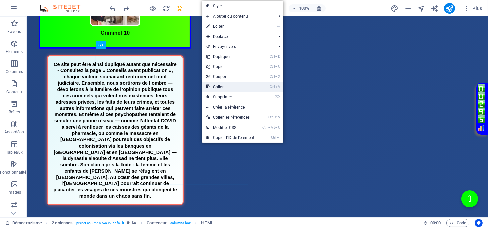
click at [222, 88] on link "Ctrl V Coller" at bounding box center [230, 87] width 56 height 10
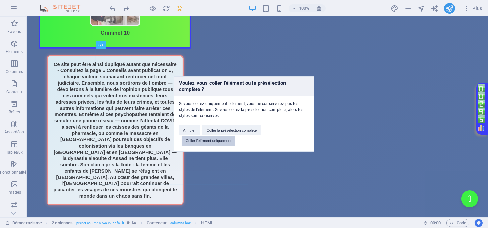
click at [211, 144] on button "Coller l'élément uniquement" at bounding box center [209, 141] width 54 height 10
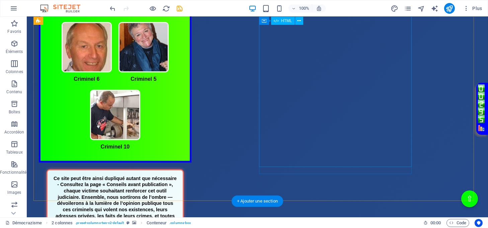
scroll to position [642, 0]
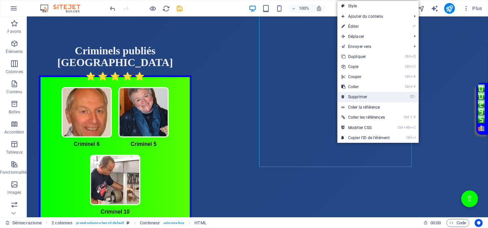
click at [354, 94] on link "⌦ Supprimer" at bounding box center [365, 97] width 56 height 10
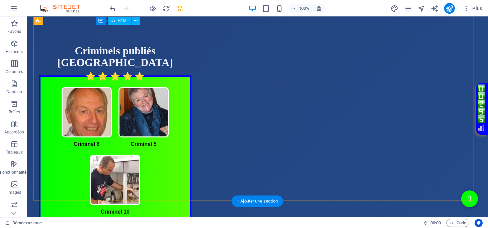
click at [191, 111] on div "Criminel publié [GEOGRAPHIC_DATA] Criminels publiés [GEOGRAPHIC_DATA] Criminel …" at bounding box center [115, 136] width 153 height 182
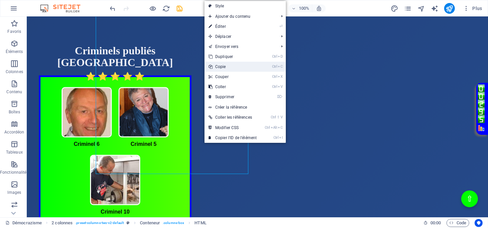
click at [227, 68] on link "Ctrl C Copie" at bounding box center [233, 67] width 56 height 10
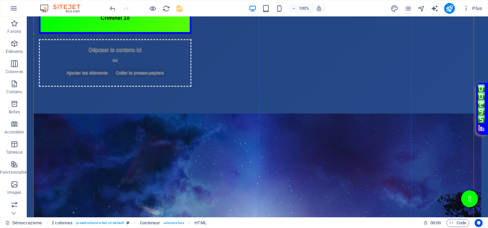
scroll to position [865, 0]
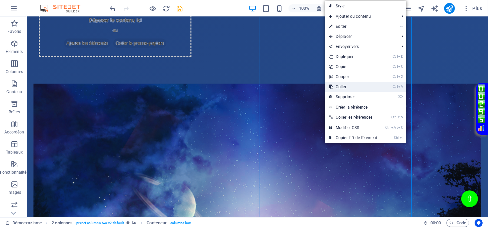
click at [344, 85] on link "Ctrl V Coller" at bounding box center [353, 87] width 56 height 10
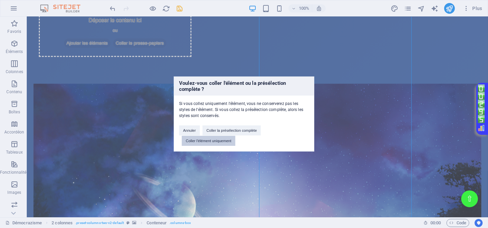
click at [221, 139] on button "Coller l'élément uniquement" at bounding box center [209, 141] width 54 height 10
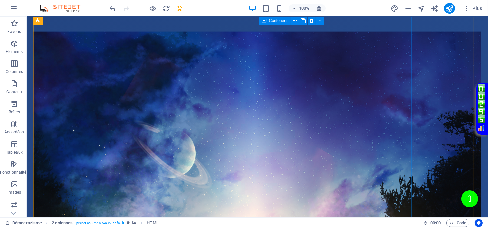
scroll to position [875, 0]
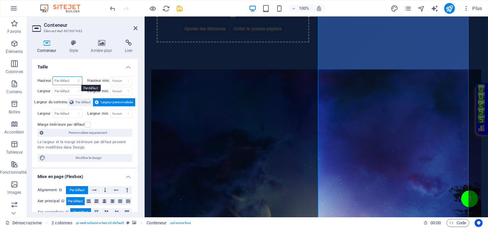
click at [68, 80] on select "Par défaut px rem % vh vw" at bounding box center [67, 81] width 29 height 8
select select "px"
click at [72, 77] on select "Par défaut px rem % vh vw" at bounding box center [67, 81] width 29 height 8
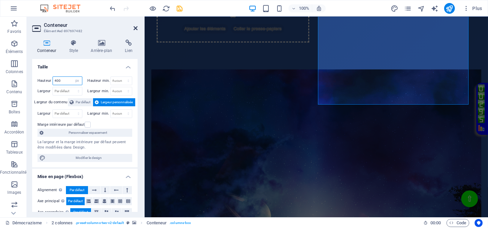
type input "400"
click at [136, 28] on icon at bounding box center [136, 27] width 4 height 5
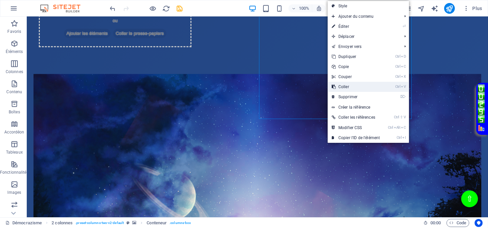
click at [347, 83] on link "Ctrl V Coller" at bounding box center [356, 87] width 56 height 10
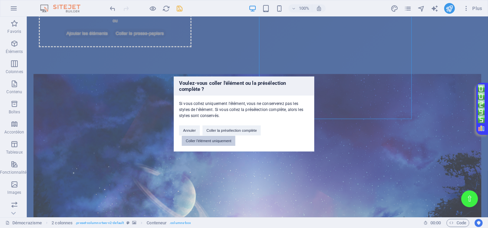
click at [221, 141] on button "Coller l'élément uniquement" at bounding box center [209, 141] width 54 height 10
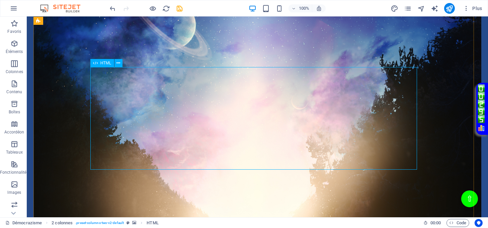
scroll to position [1047, 0]
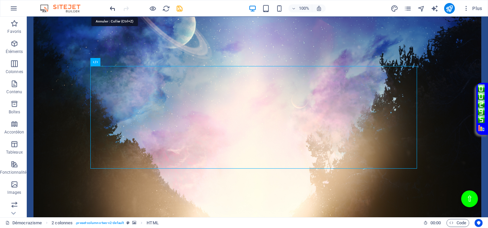
click at [109, 6] on icon "undo" at bounding box center [113, 9] width 8 height 8
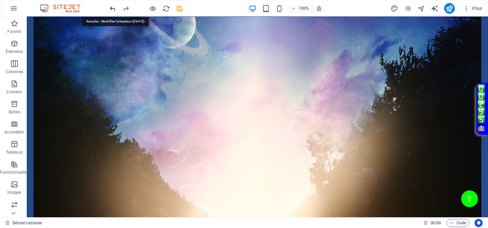
click at [109, 6] on icon "undo" at bounding box center [113, 9] width 8 height 8
click at [113, 6] on icon "undo" at bounding box center [113, 9] width 8 height 8
click at [112, 7] on icon "undo" at bounding box center [113, 9] width 8 height 8
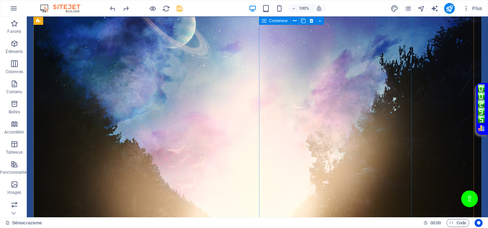
scroll to position [913, 0]
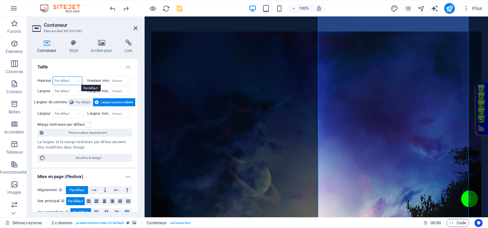
click at [65, 80] on select "Par défaut px rem % vh vw" at bounding box center [67, 81] width 29 height 8
select select "px"
click at [72, 77] on select "Par défaut px rem % vh vw" at bounding box center [67, 81] width 29 height 8
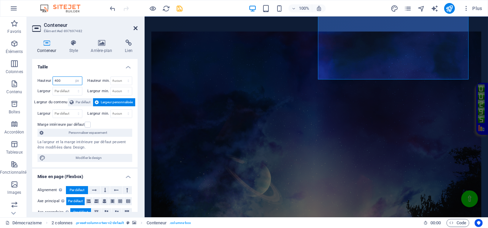
type input "400"
click at [136, 27] on icon at bounding box center [136, 27] width 4 height 5
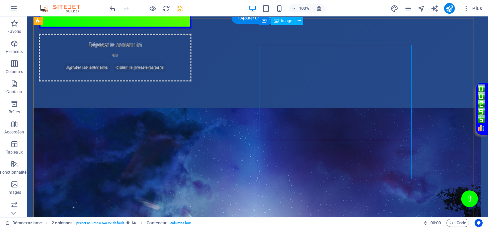
scroll to position [823, 0]
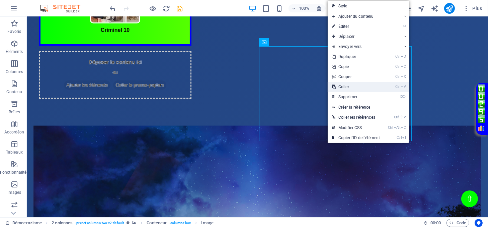
click at [346, 85] on link "Ctrl V Coller" at bounding box center [356, 87] width 56 height 10
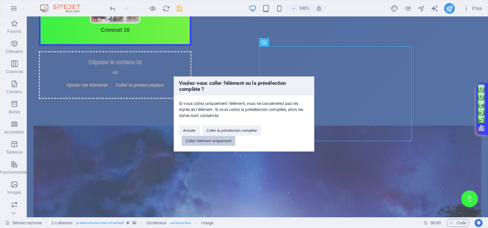
click at [229, 140] on button "Coller l'élément uniquement" at bounding box center [209, 141] width 54 height 10
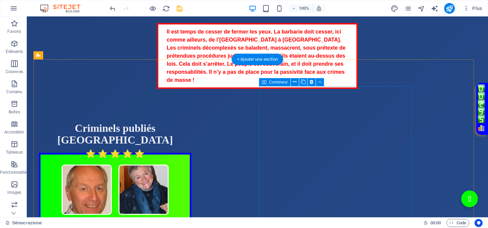
scroll to position [556, 0]
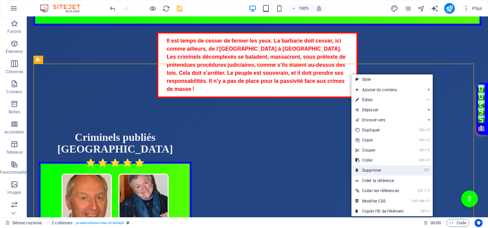
click at [378, 170] on link "⌦ Supprimer" at bounding box center [379, 170] width 56 height 10
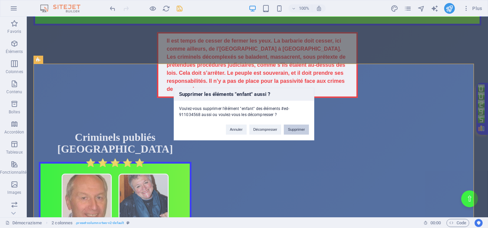
click at [300, 127] on button "Supprimer" at bounding box center [296, 130] width 25 height 10
